Goal: Information Seeking & Learning: Learn about a topic

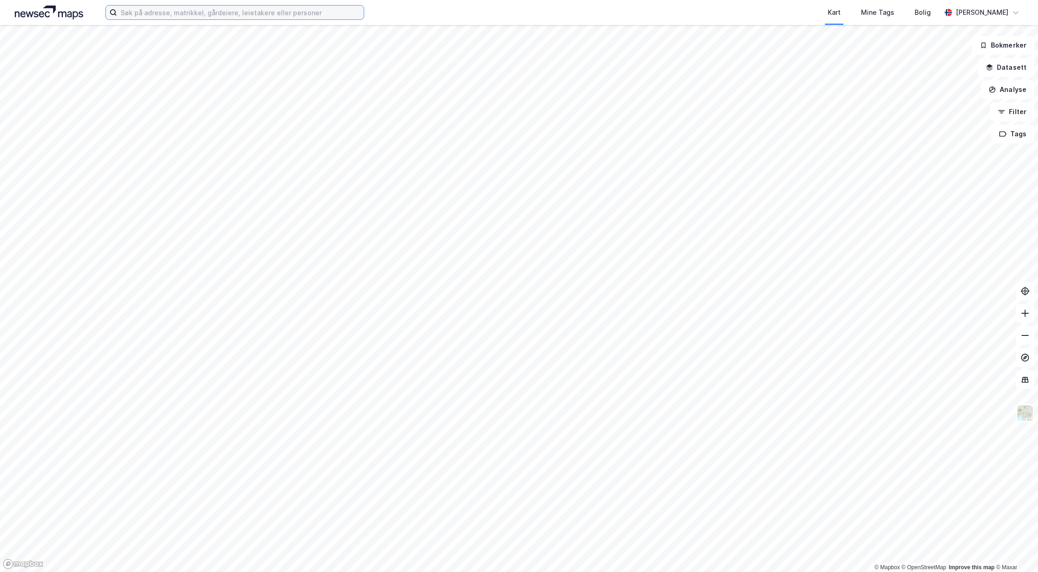
click at [215, 15] on input at bounding box center [240, 13] width 247 height 14
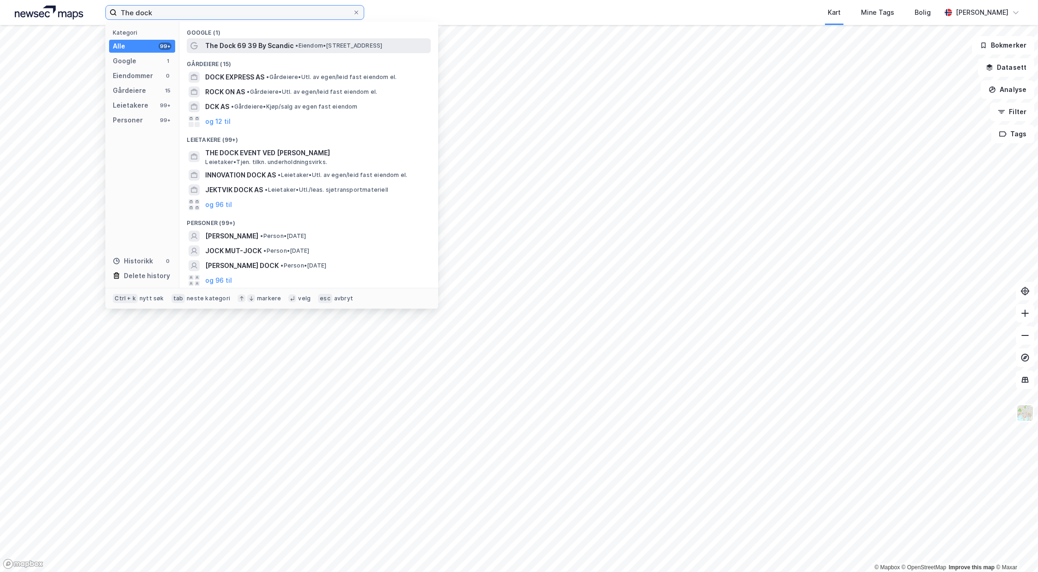
type input "The dock"
click at [338, 41] on div "The Dock 69 39 By Scandic • Eiendom • [STREET_ADDRESS]" at bounding box center [317, 45] width 224 height 11
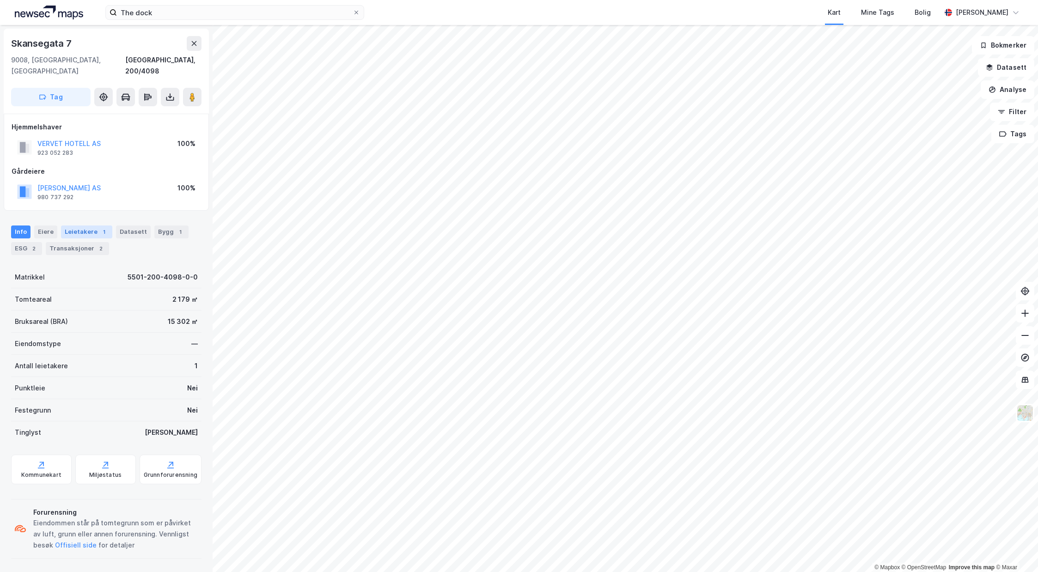
click at [95, 226] on div "Leietakere 1" at bounding box center [86, 232] width 51 height 13
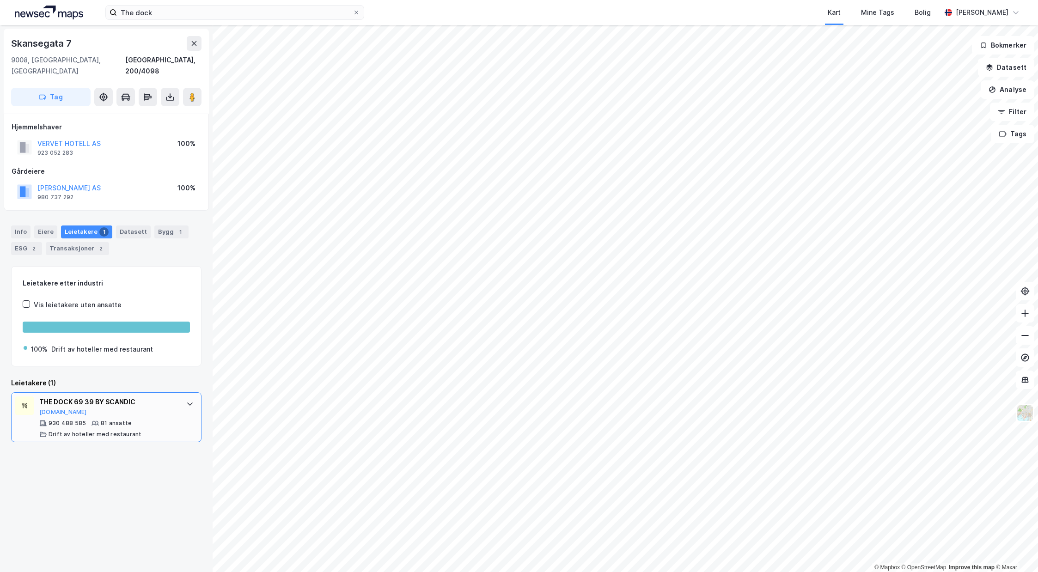
click at [181, 397] on div "THE DOCK 69 39 BY SCANDIC [DOMAIN_NAME] 930 488 585 81 ansatte Drift av hotelle…" at bounding box center [106, 417] width 190 height 50
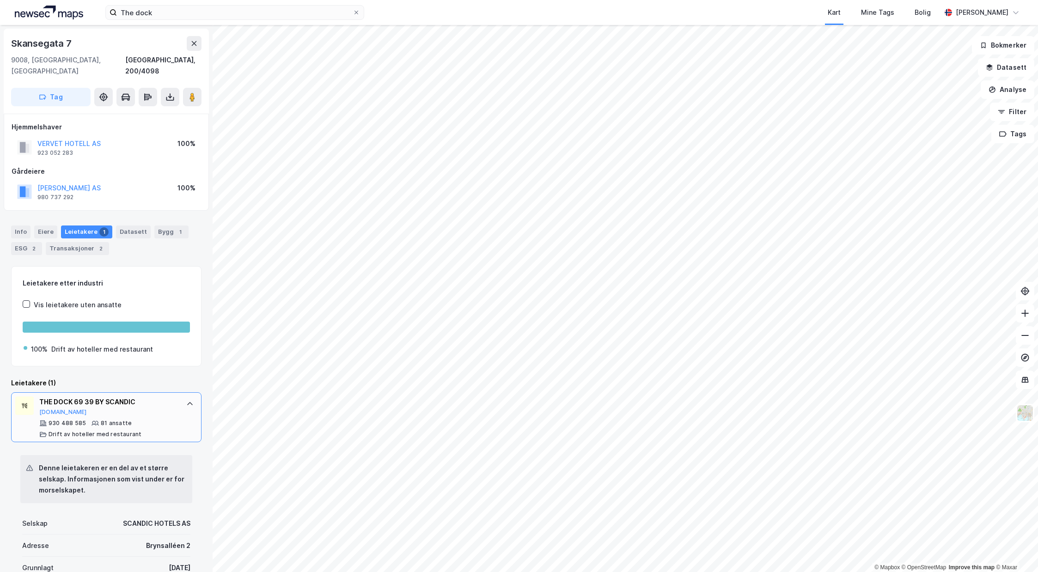
click at [182, 397] on div "THE DOCK 69 39 BY SCANDIC [DOMAIN_NAME] 930 488 585 81 ansatte Drift av hotelle…" at bounding box center [106, 417] width 190 height 50
